Goal: Find specific page/section: Find specific page/section

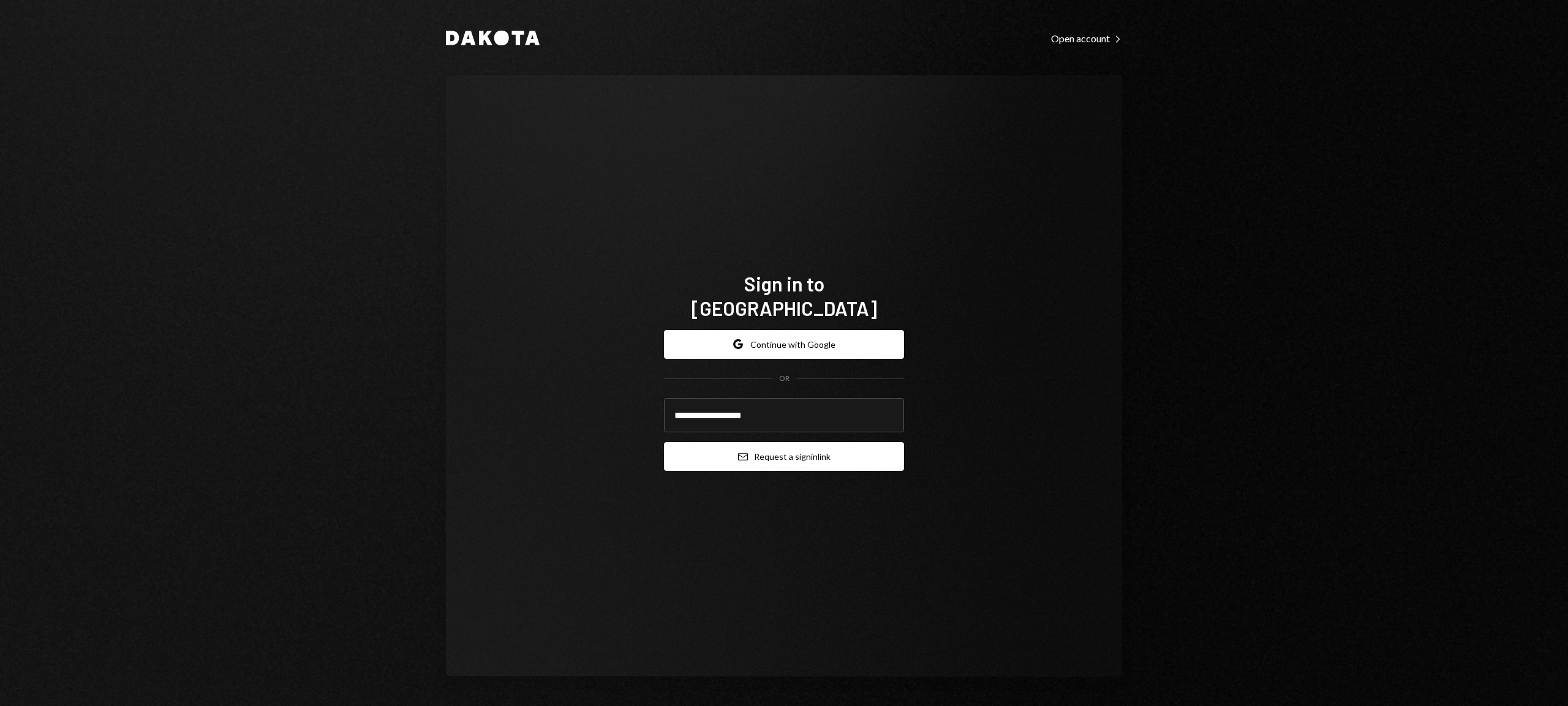
click at [793, 447] on button "Email Request a sign in link" at bounding box center [784, 456] width 240 height 29
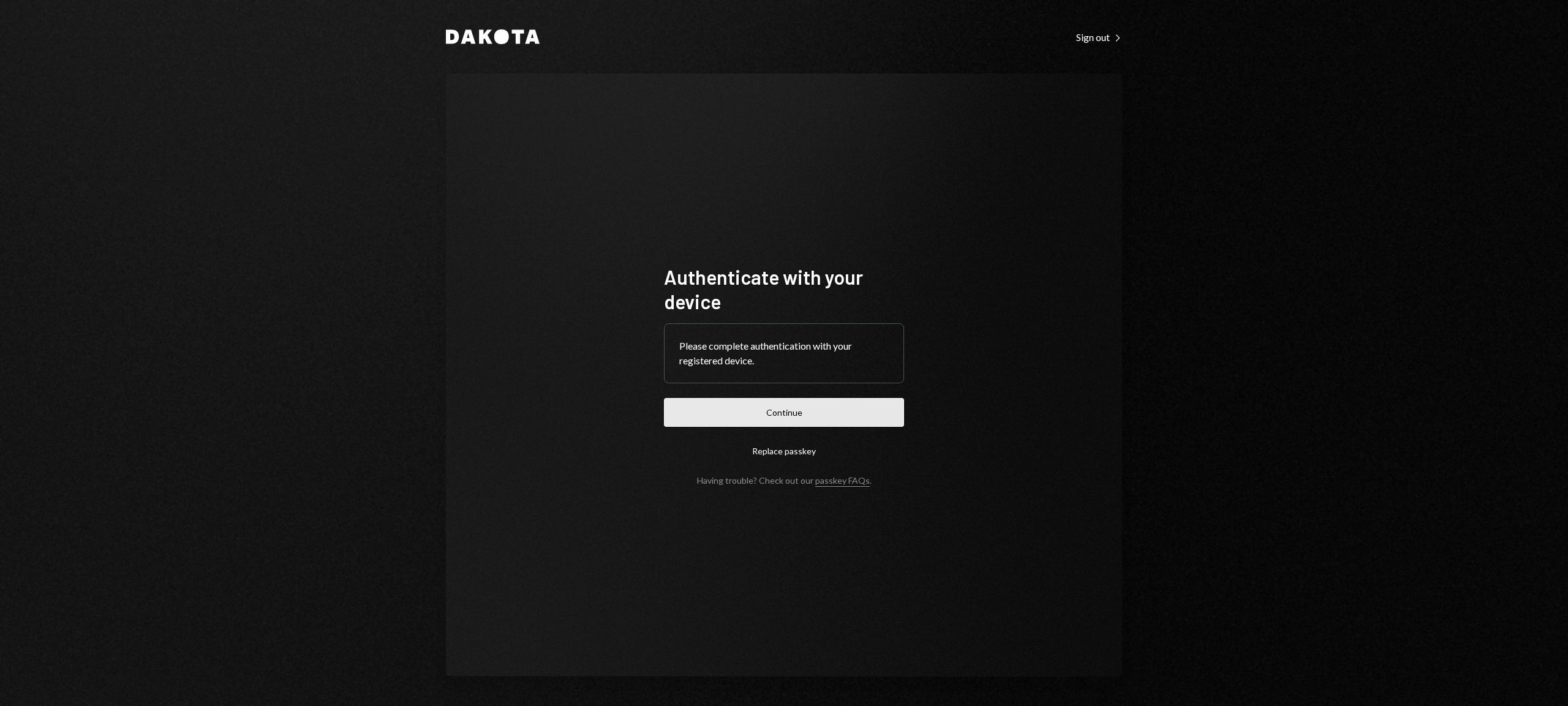
click at [821, 412] on button "Continue" at bounding box center [784, 413] width 240 height 29
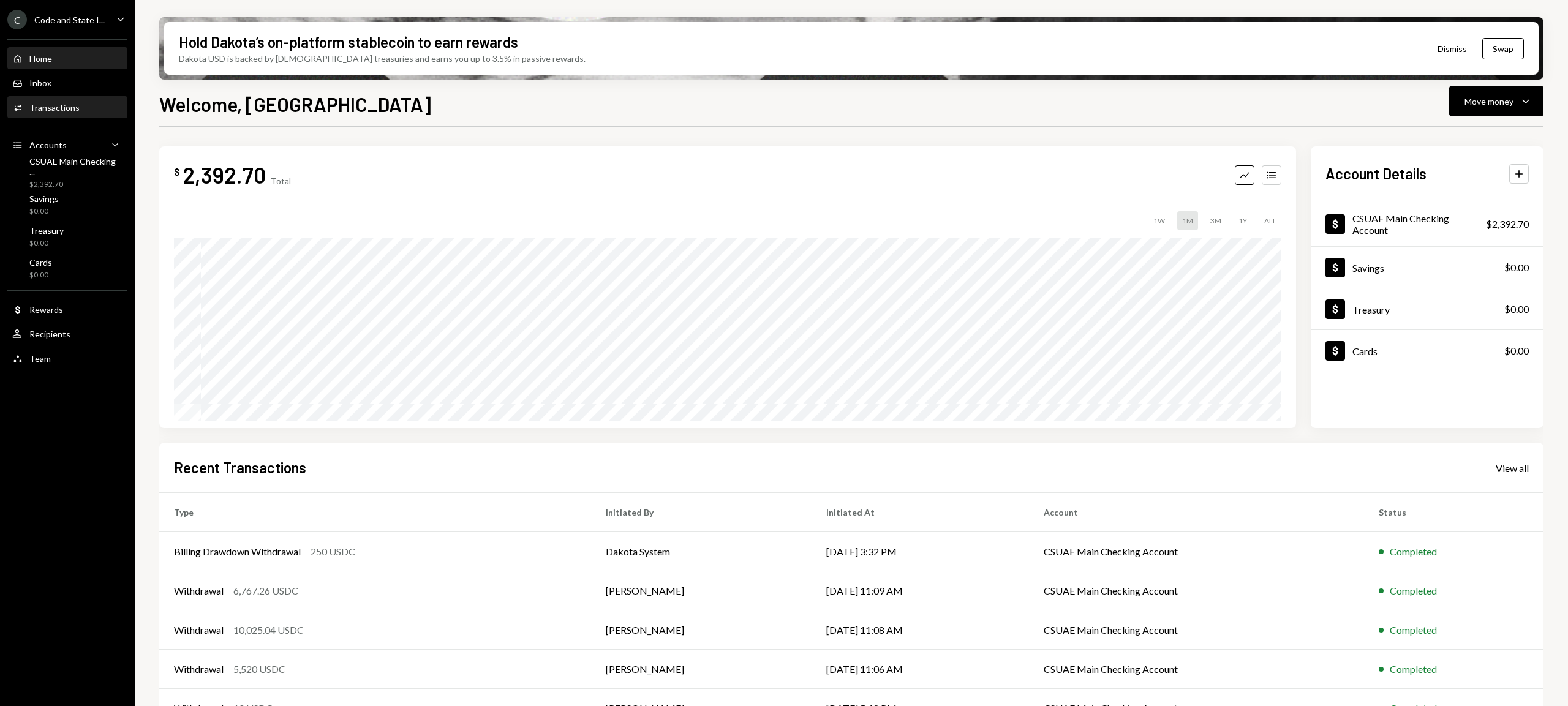
click at [52, 111] on div "Transactions" at bounding box center [54, 107] width 50 height 11
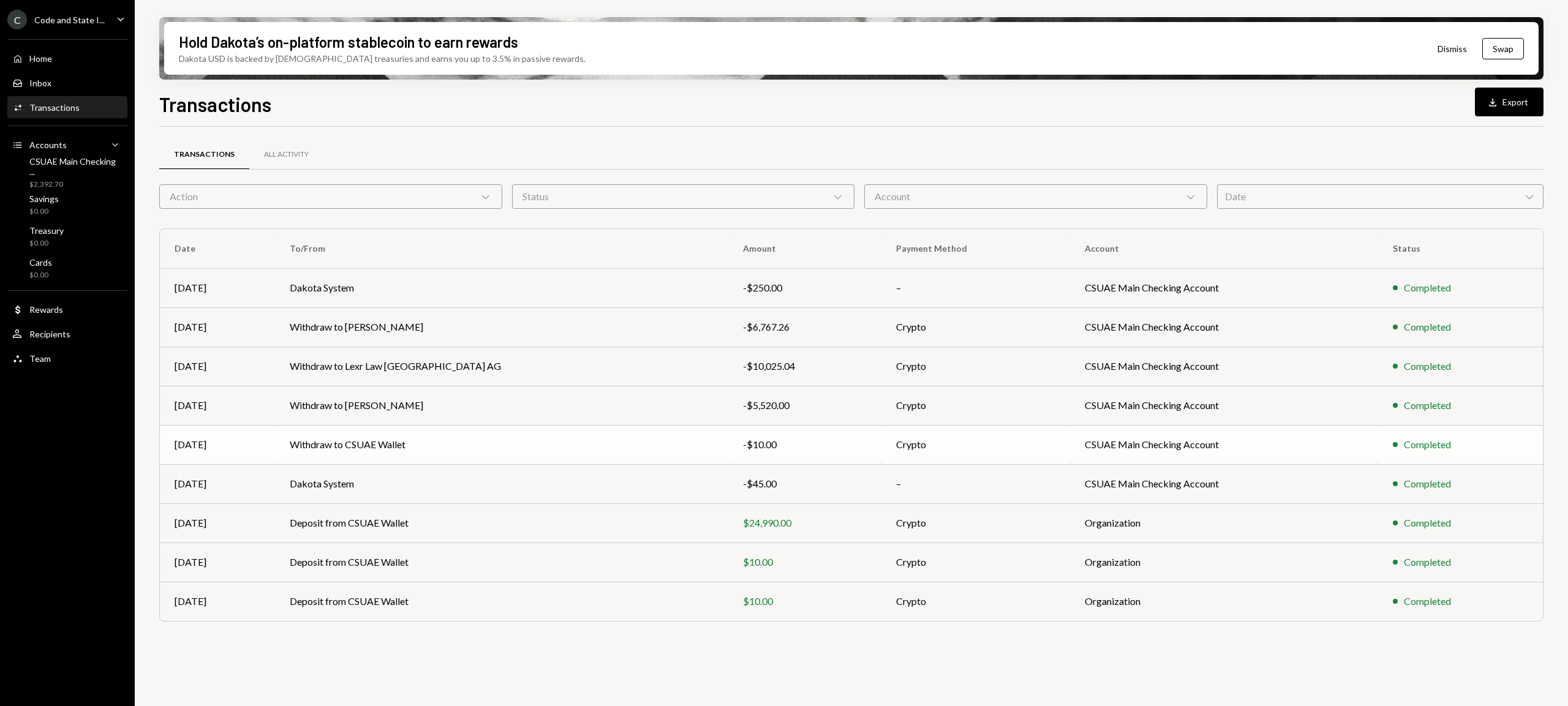
click at [566, 440] on td "Withdraw to CSUAE Wallet" at bounding box center [501, 444] width 453 height 39
